Goal: Task Accomplishment & Management: Manage account settings

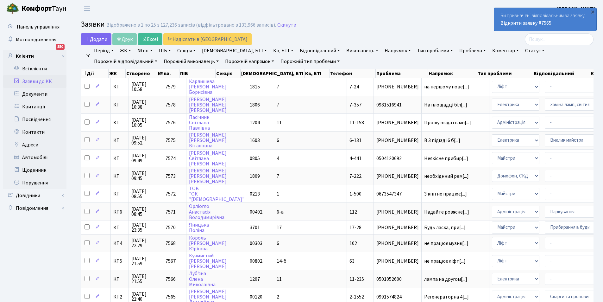
select select "25"
click at [533, 22] on link "Відкрити заявку #7565" at bounding box center [525, 23] width 51 height 7
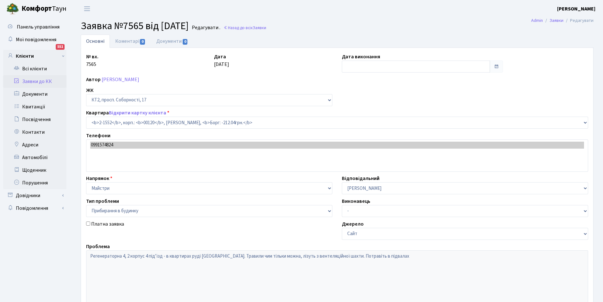
select select "13167"
select select "58"
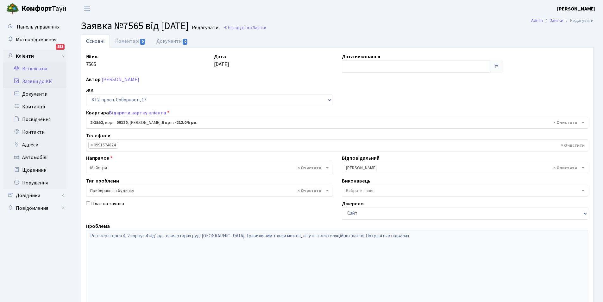
click at [27, 68] on link "Всі клієнти" at bounding box center [34, 68] width 63 height 13
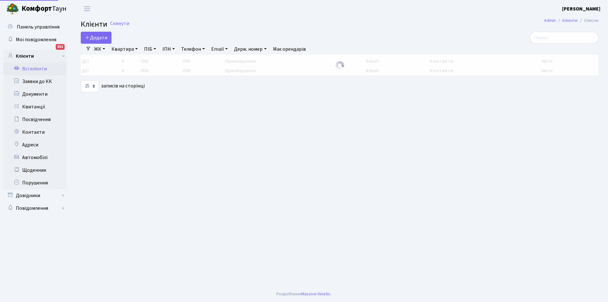
select select "25"
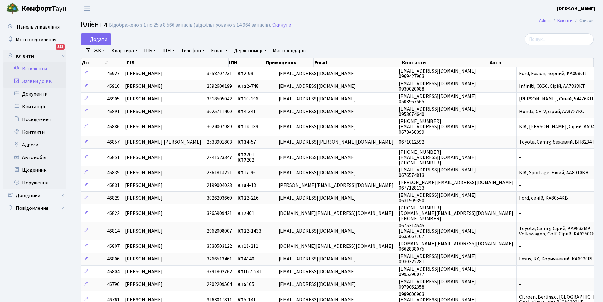
click at [52, 79] on link "Заявки до КК" at bounding box center [34, 81] width 63 height 13
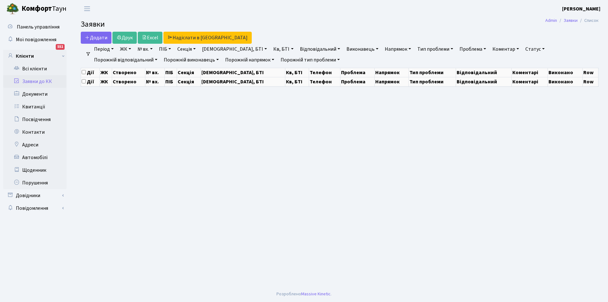
select select "25"
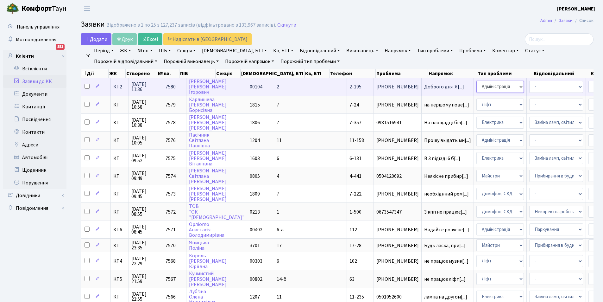
click at [476, 88] on select "- Адміністрація Домофон, СКД Ліфт Майстри Сантехніка Економічний відділ Електри…" at bounding box center [499, 87] width 47 height 12
select select "1"
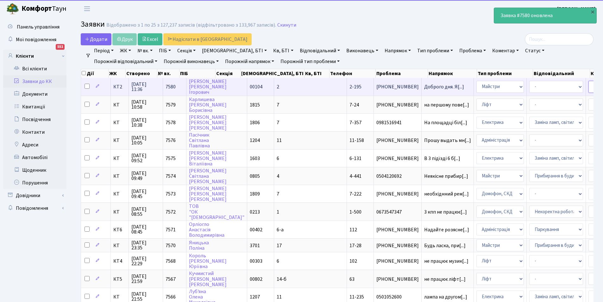
click at [588, 87] on select "- Адміністратор ЖК КТ Вижул В. В. Гордієнко Н.В. Дядюшкін Д.Ю. Кипчук Т. А. Кла…" at bounding box center [615, 87] width 54 height 12
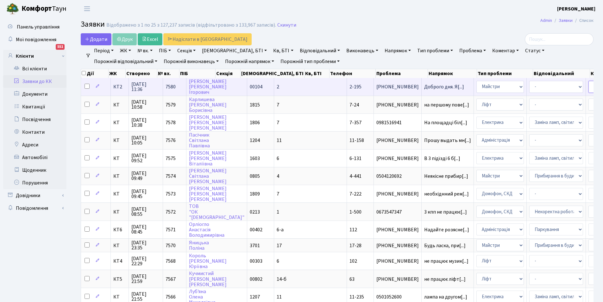
select select "42"
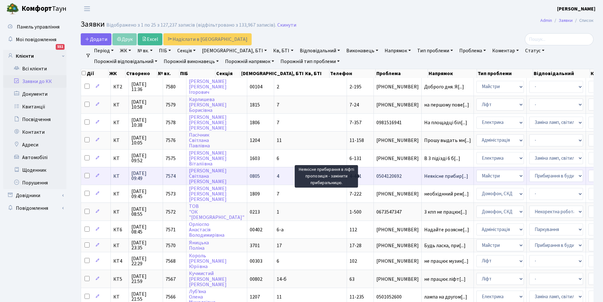
click at [424, 178] on span "Неякісне прибир[...]" at bounding box center [446, 176] width 44 height 7
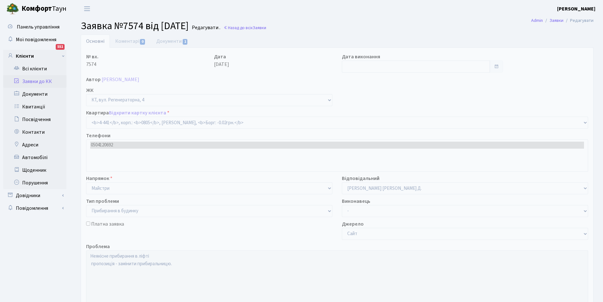
select select "1900"
select select "58"
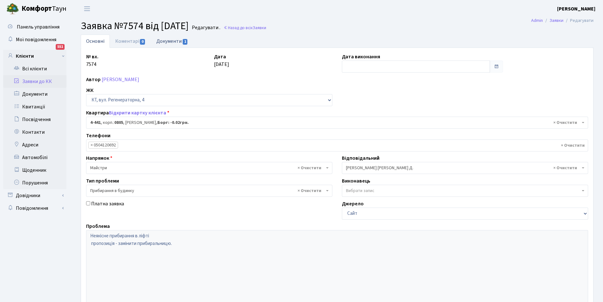
click at [172, 40] on link "Документи 1" at bounding box center [172, 41] width 42 height 13
select select "25"
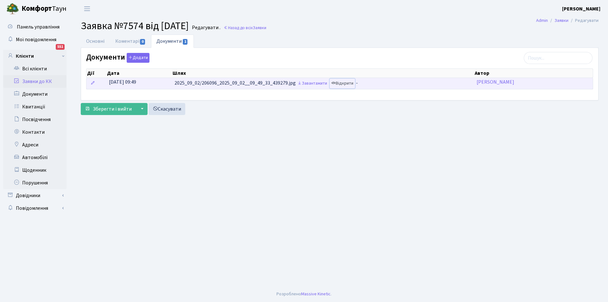
click at [351, 85] on link "Відкрити" at bounding box center [342, 84] width 25 height 10
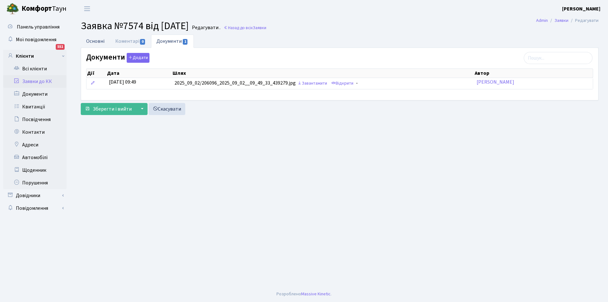
click at [100, 44] on link "Основні" at bounding box center [95, 41] width 29 height 13
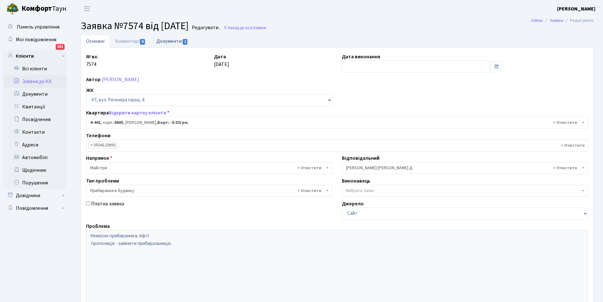
click at [176, 42] on link "Документи 1" at bounding box center [172, 41] width 42 height 13
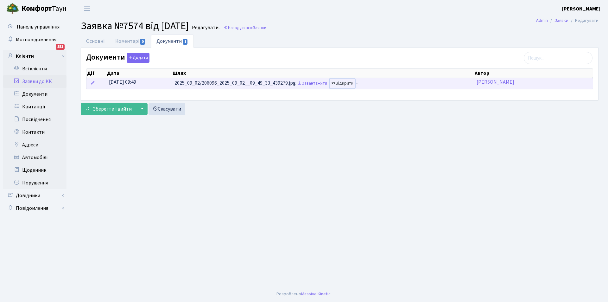
click at [350, 86] on link "Відкрити" at bounding box center [342, 84] width 25 height 10
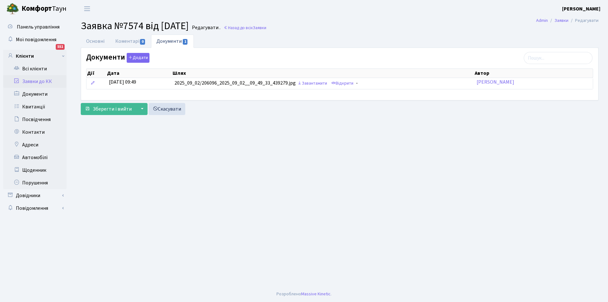
click at [45, 77] on link "Заявки до КК" at bounding box center [34, 81] width 63 height 13
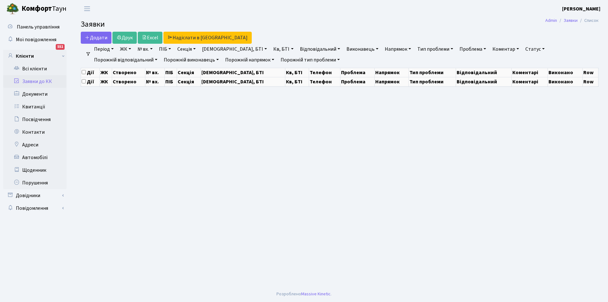
select select "25"
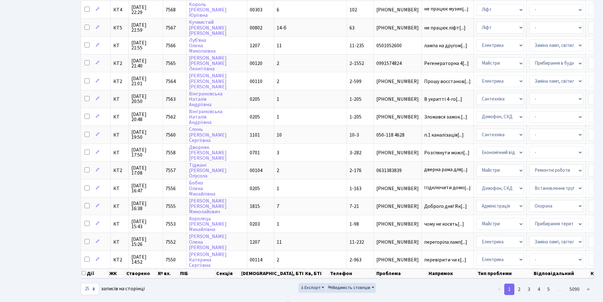
scroll to position [265, 0]
